Goal: Task Accomplishment & Management: Manage account settings

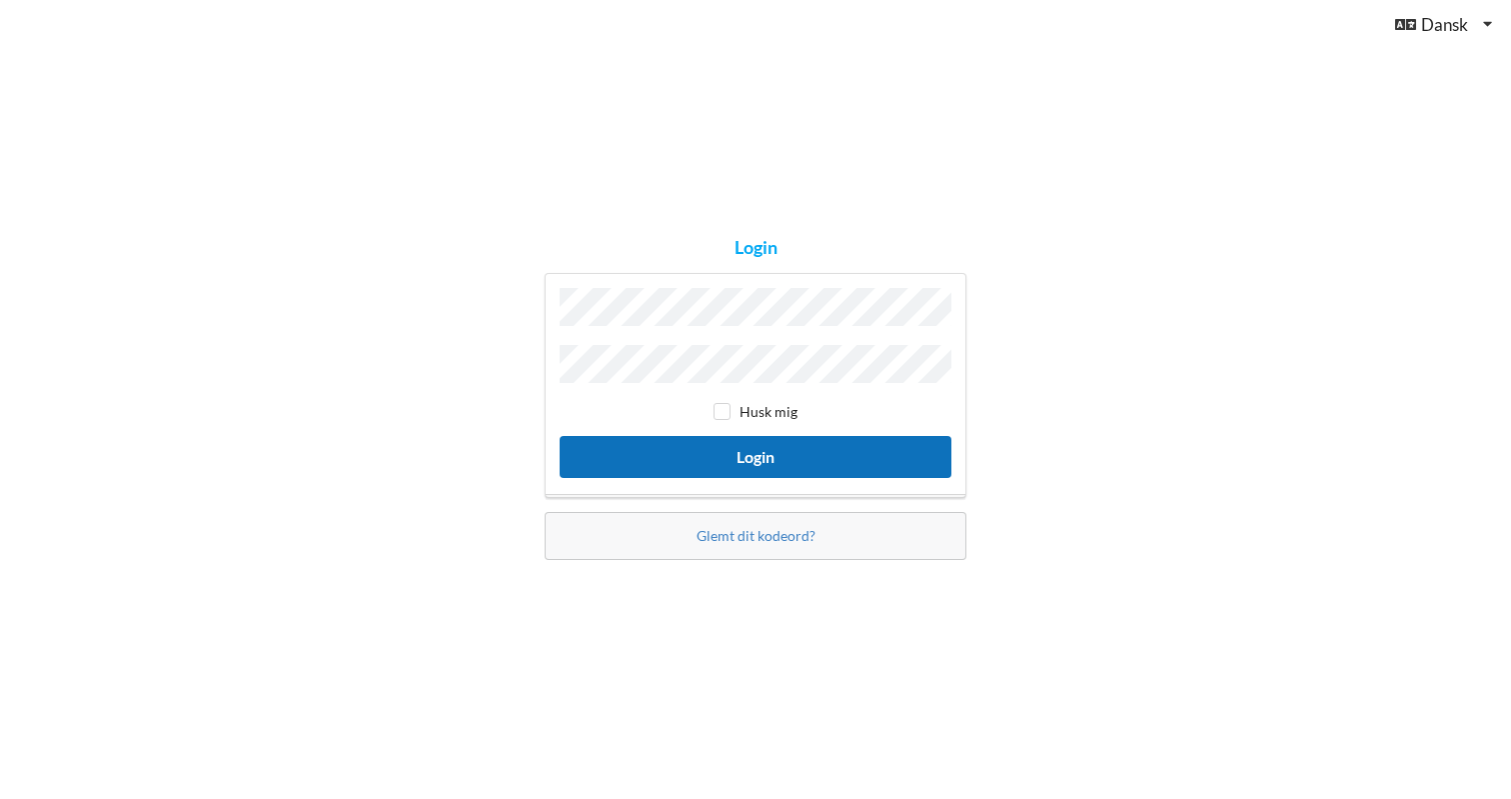
click at [770, 463] on button "Login" at bounding box center [756, 456] width 392 height 41
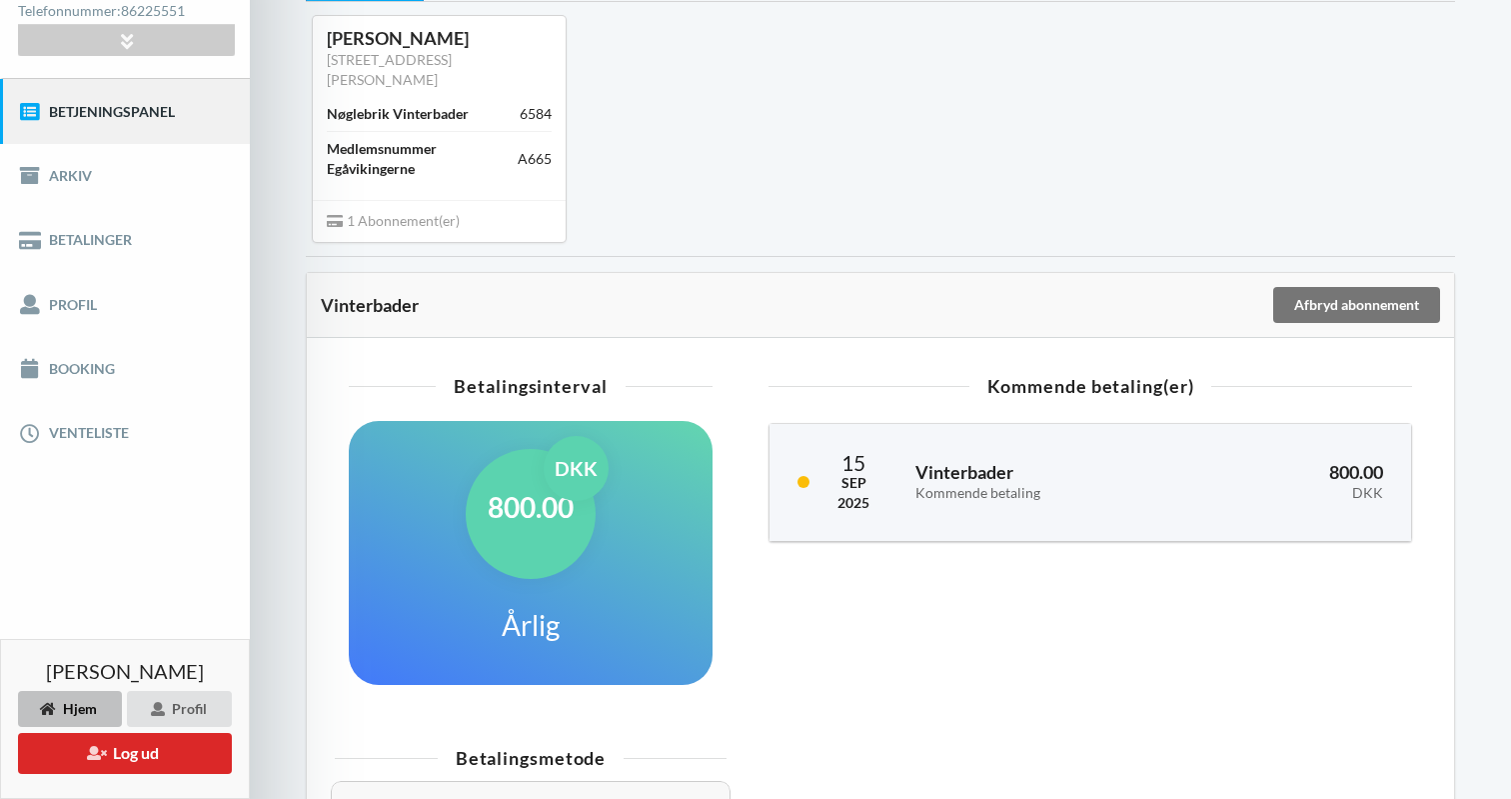
scroll to position [176, 0]
